Goal: Transaction & Acquisition: Book appointment/travel/reservation

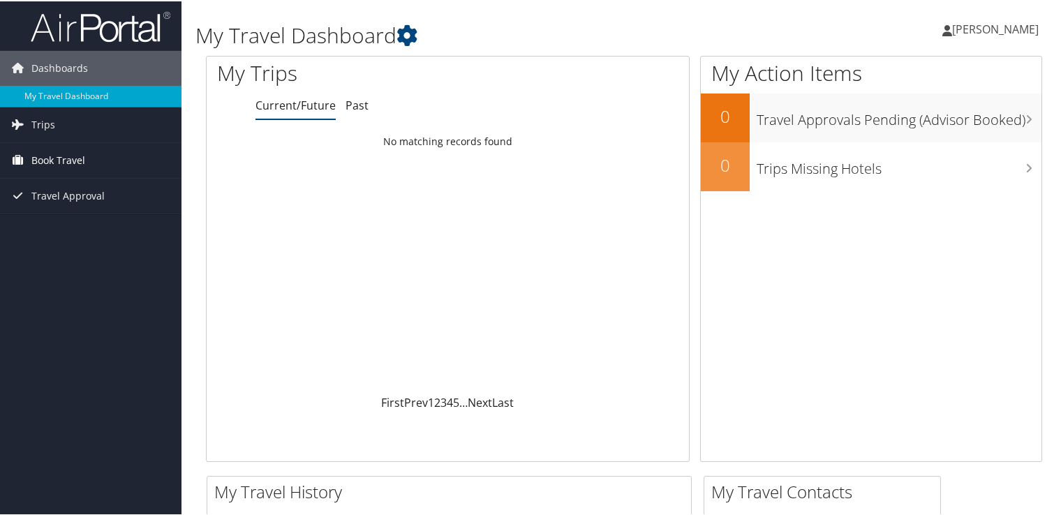
click at [64, 155] on span "Book Travel" at bounding box center [58, 159] width 54 height 35
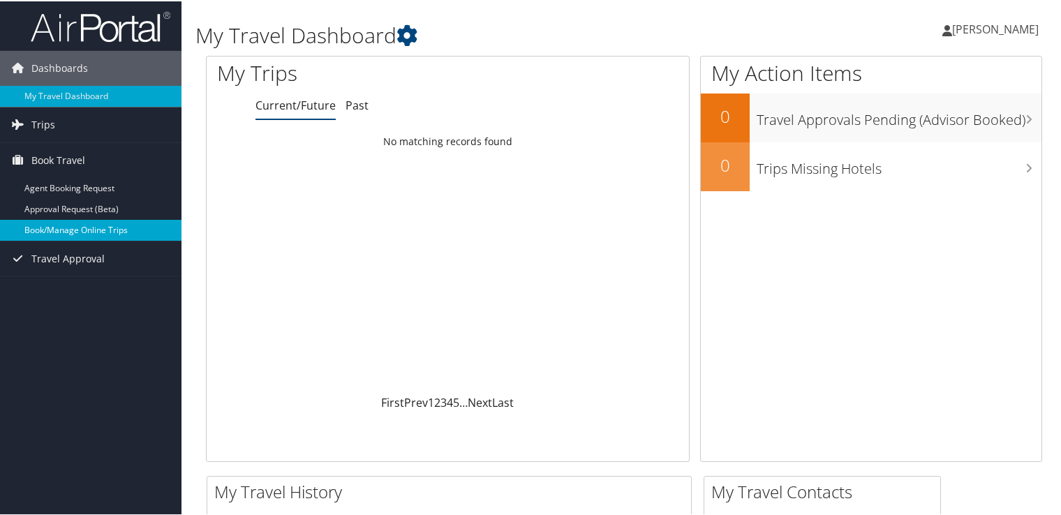
click at [31, 228] on link "Book/Manage Online Trips" at bounding box center [90, 228] width 181 height 21
click at [40, 231] on link "Book/Manage Online Trips" at bounding box center [90, 228] width 181 height 21
